Goal: Transaction & Acquisition: Purchase product/service

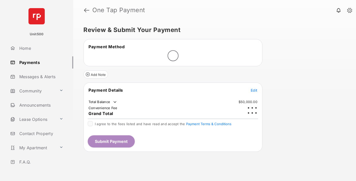
click at [254, 88] on span "Edit" at bounding box center [254, 90] width 7 height 4
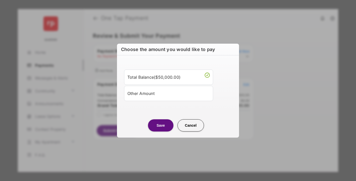
click at [169, 93] on div "Other Amount" at bounding box center [168, 93] width 82 height 9
type input "****"
click at [161, 132] on button "Save" at bounding box center [160, 126] width 25 height 12
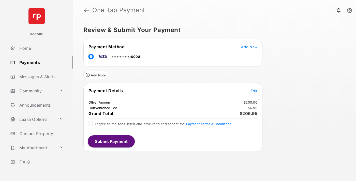
click at [254, 91] on span "Edit" at bounding box center [254, 91] width 7 height 4
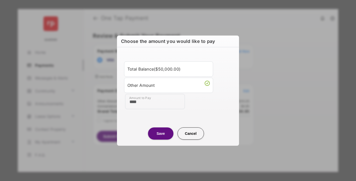
click at [161, 134] on button "Save" at bounding box center [160, 133] width 25 height 12
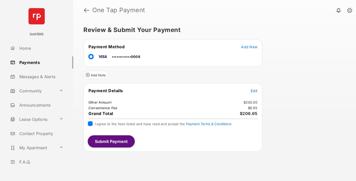
click at [111, 141] on button "Submit Payment" at bounding box center [111, 142] width 47 height 12
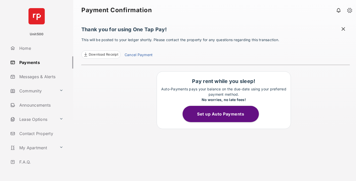
click at [343, 30] on span at bounding box center [343, 29] width 5 height 6
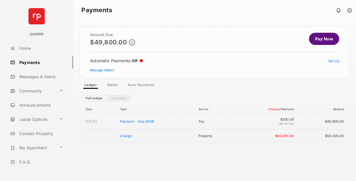
click at [102, 70] on link "Manage Wallet" at bounding box center [102, 70] width 24 height 4
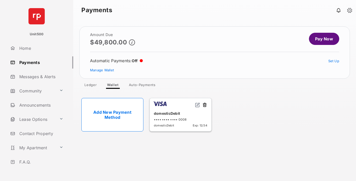
click at [205, 105] on button at bounding box center [204, 106] width 5 height 6
